Goal: Task Accomplishment & Management: Manage account settings

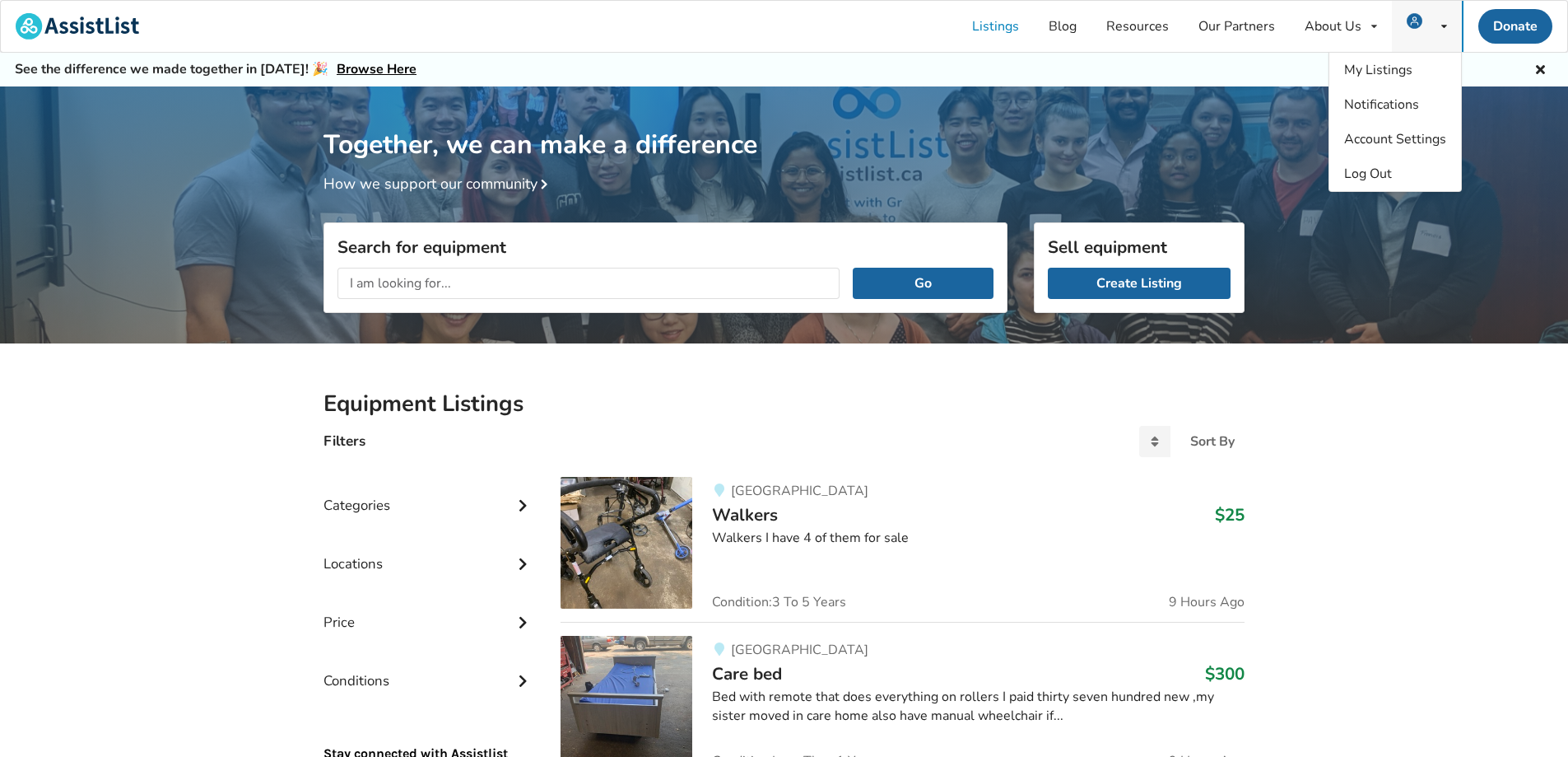
click at [1418, 28] on img at bounding box center [1414, 21] width 16 height 16
click at [1390, 69] on span "My Listings" at bounding box center [1378, 70] width 68 height 18
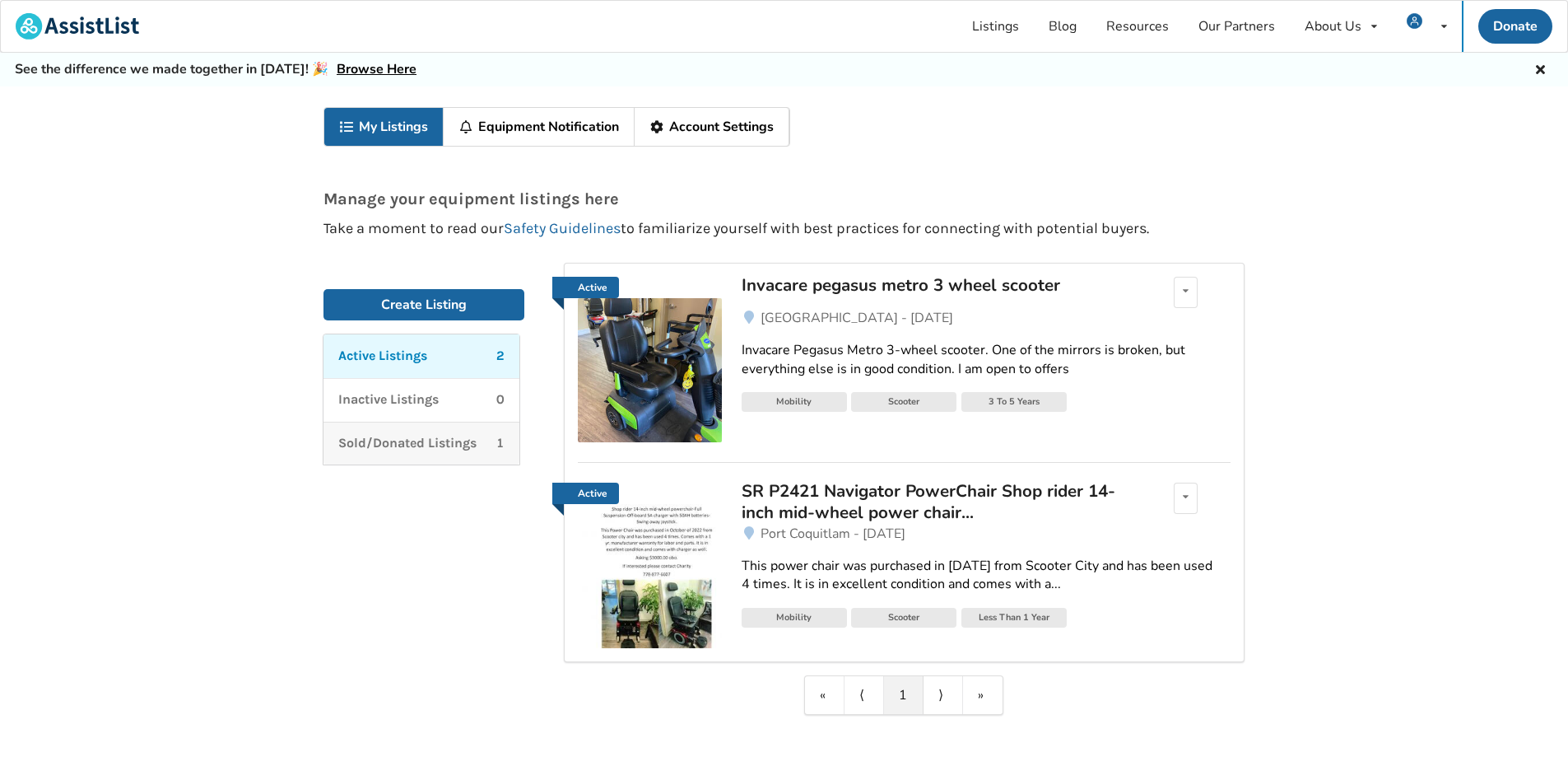
click at [471, 434] on p "Sold/Donated Listings" at bounding box center [408, 443] width 138 height 19
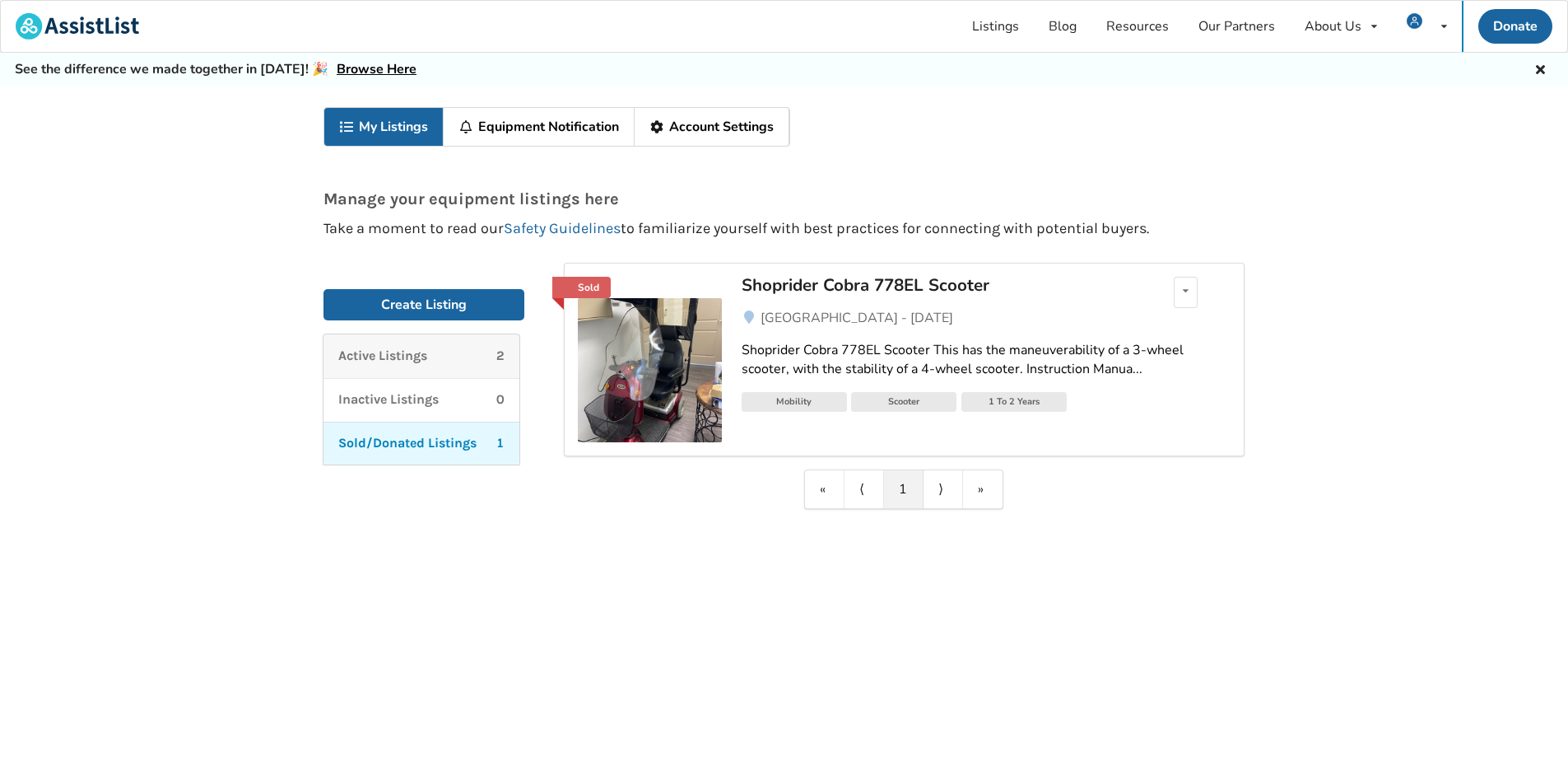
click at [427, 354] on p "Active Listings" at bounding box center [383, 355] width 89 height 19
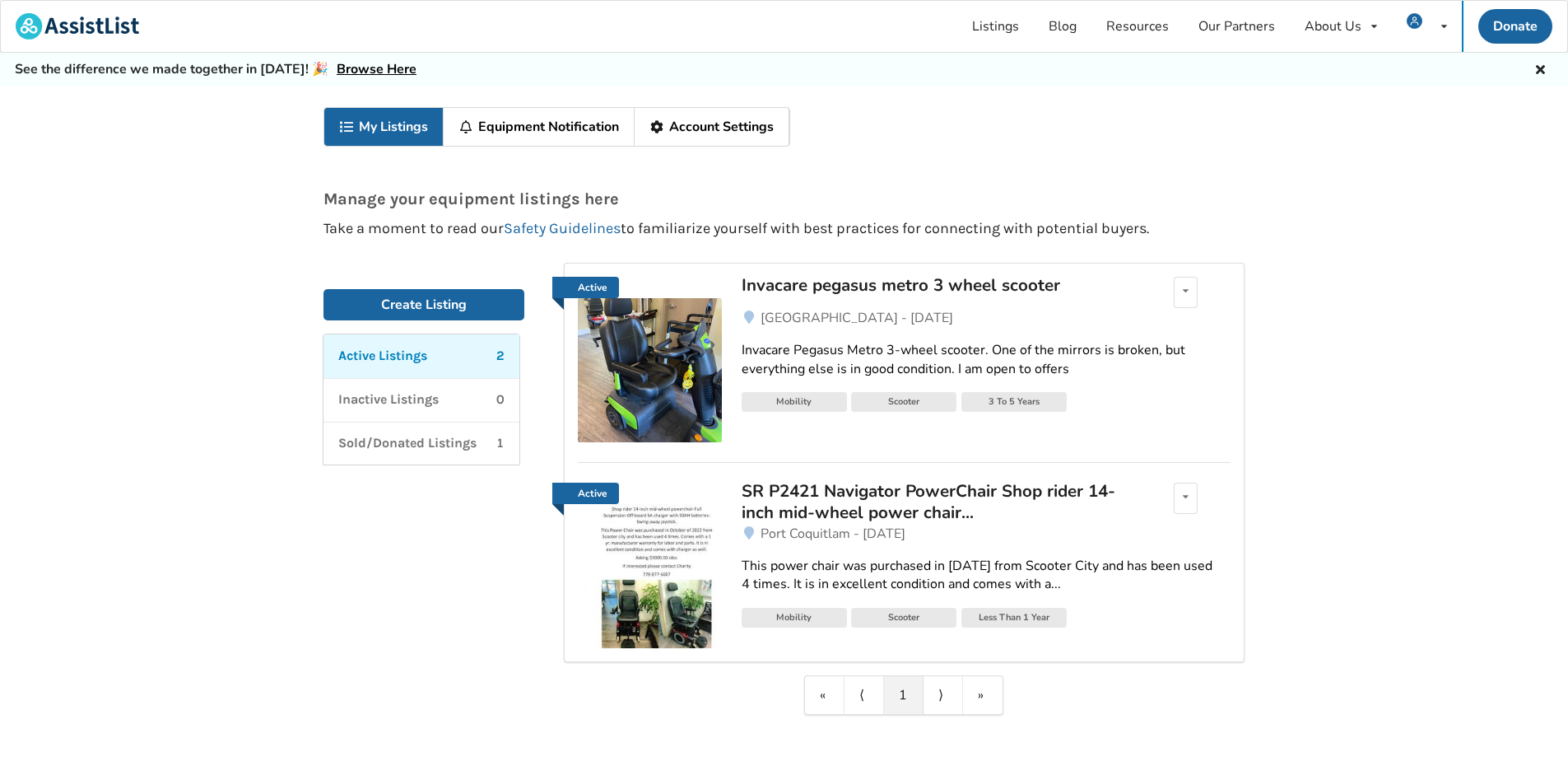
click at [863, 548] on link "This power chair was purchased in [DATE] from Scooter City and has been used 4 …" at bounding box center [985, 575] width 489 height 64
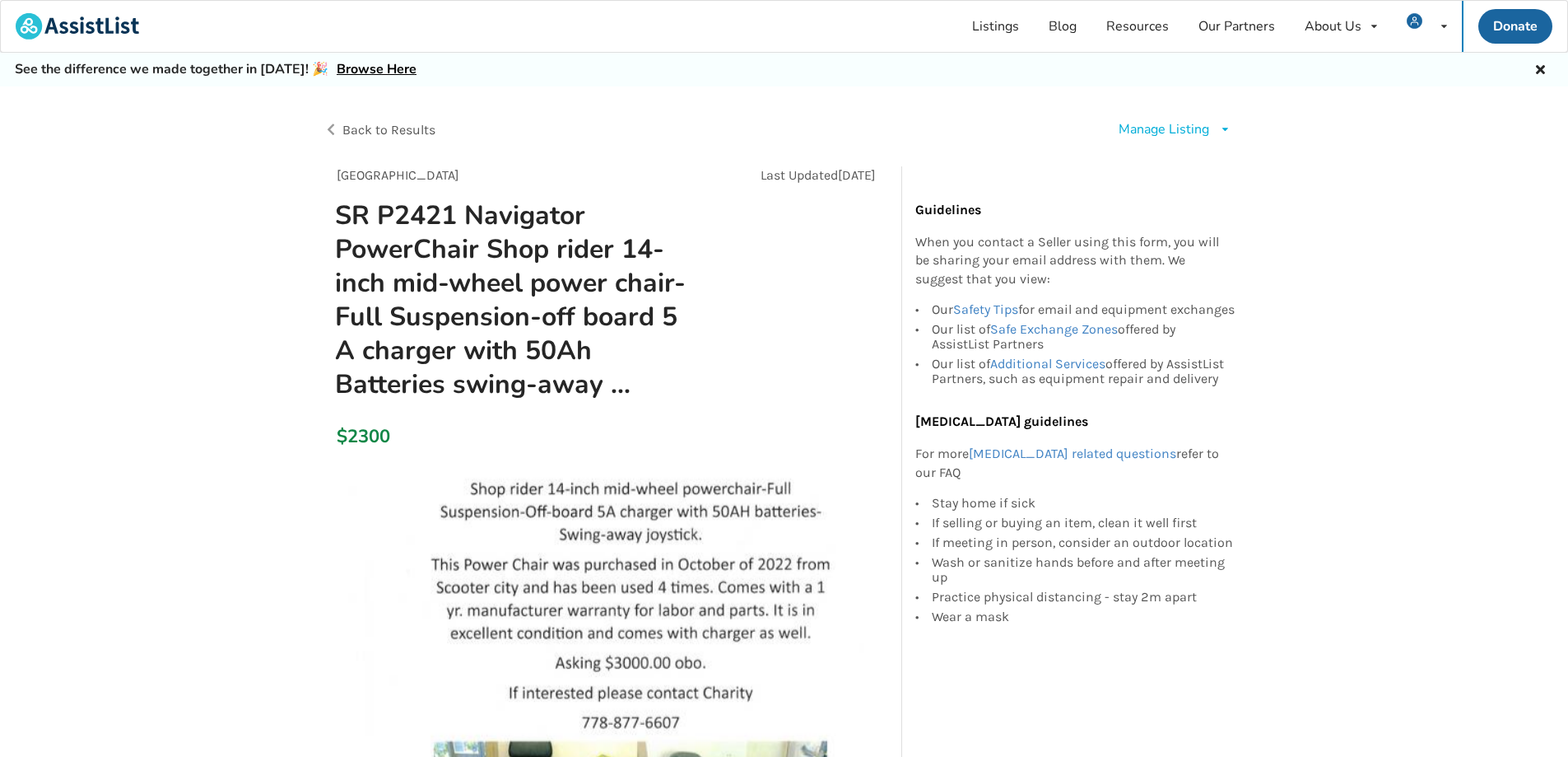
click at [1171, 121] on div "Manage Listing" at bounding box center [1163, 129] width 91 height 19
click at [1194, 191] on span "Renew listing" at bounding box center [1201, 199] width 83 height 18
